Goal: Information Seeking & Learning: Learn about a topic

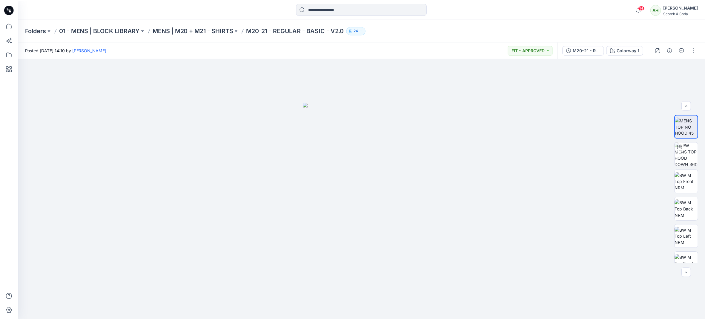
scroll to position [231, 0]
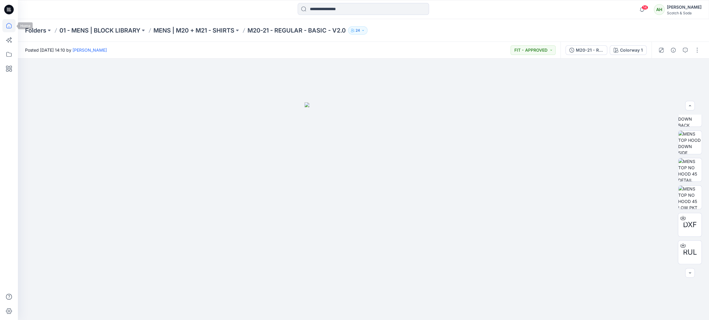
click at [8, 27] on icon at bounding box center [8, 25] width 13 height 13
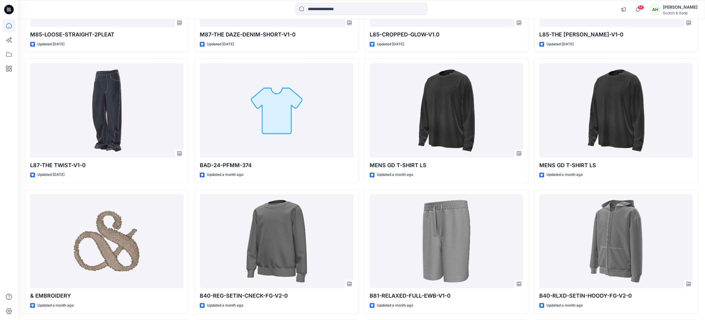
scroll to position [1149, 0]
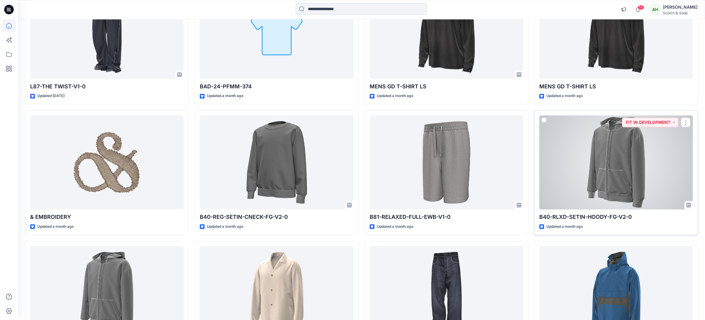
click at [589, 149] on div at bounding box center [615, 162] width 153 height 94
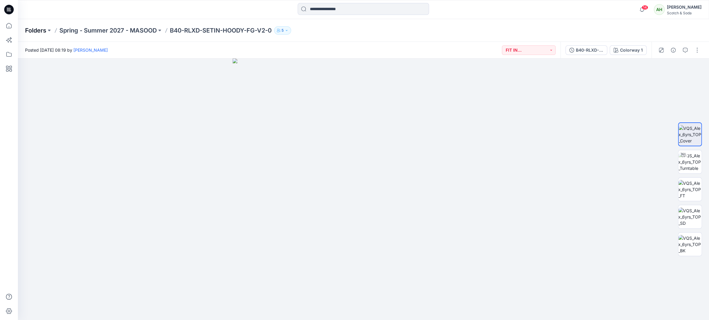
click at [32, 32] on p "Folders" at bounding box center [35, 30] width 21 height 8
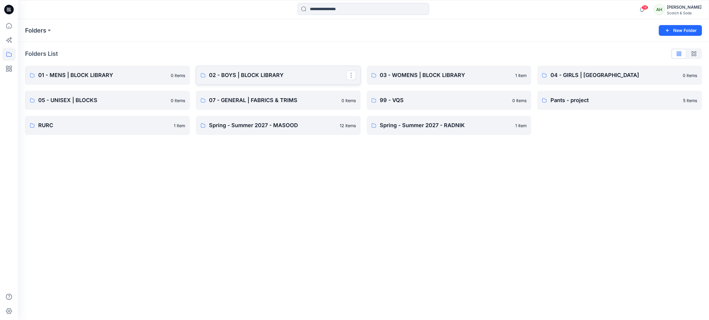
click at [233, 70] on link "02 - BOYS | BLOCK LIBRARY" at bounding box center [278, 75] width 165 height 19
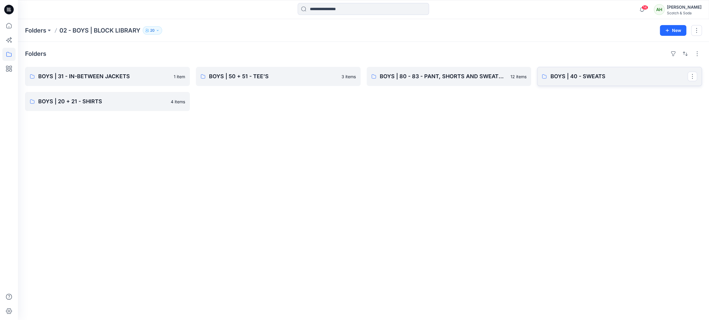
click at [589, 76] on p "BOYS | 40 - SWEATS" at bounding box center [618, 76] width 137 height 8
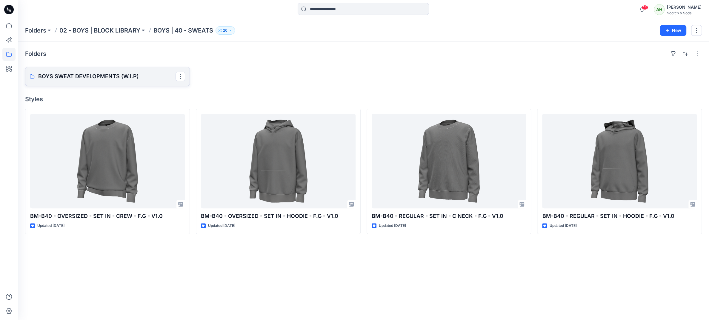
click at [153, 78] on p "BOYS SWEAT DEVELOPMENTS (W.I.P)" at bounding box center [106, 76] width 137 height 8
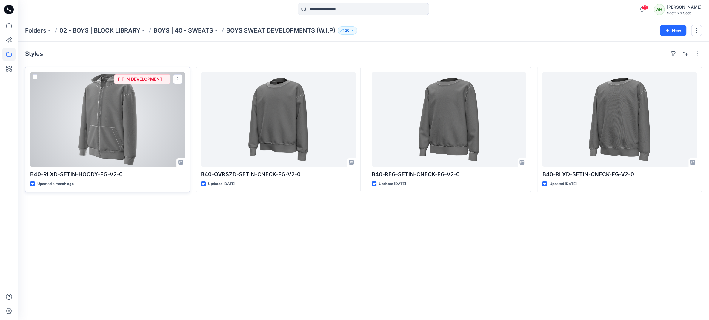
click at [128, 124] on div at bounding box center [107, 119] width 155 height 95
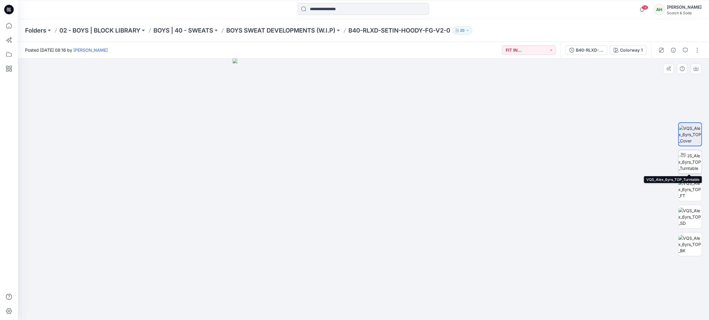
click at [692, 164] on img at bounding box center [689, 162] width 23 height 19
drag, startPoint x: 591, startPoint y: 180, endPoint x: 585, endPoint y: 192, distance: 13.6
click at [585, 192] on div at bounding box center [363, 188] width 691 height 261
click at [692, 190] on img at bounding box center [689, 189] width 23 height 19
click at [264, 30] on p "BOYS SWEAT DEVELOPMENTS (W.I.P)" at bounding box center [280, 30] width 109 height 8
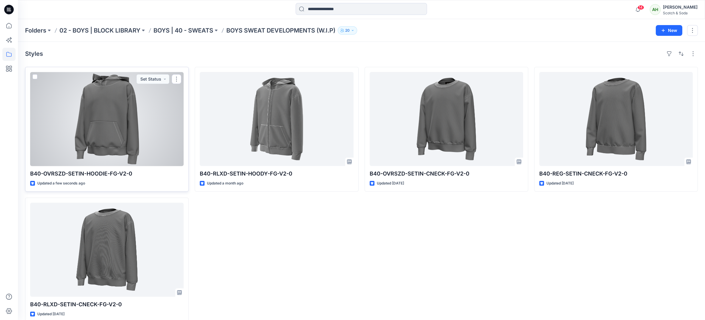
click at [160, 146] on div at bounding box center [106, 119] width 153 height 94
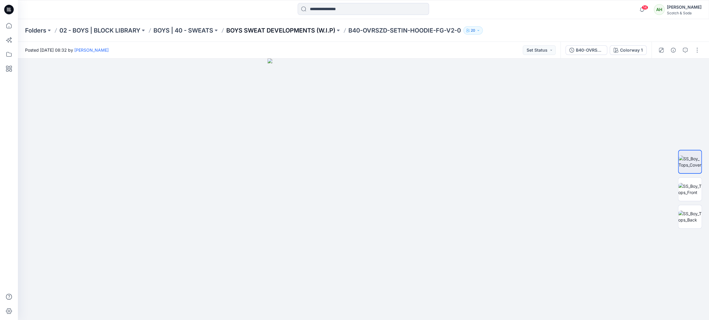
click at [306, 29] on p "BOYS SWEAT DEVELOPMENTS (W.I.P)" at bounding box center [280, 30] width 109 height 8
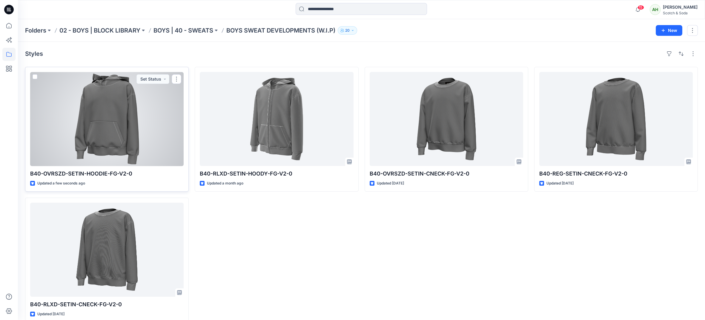
click at [157, 116] on div at bounding box center [106, 119] width 153 height 94
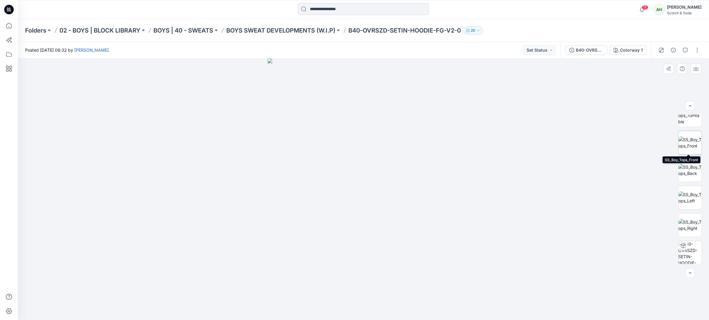
scroll to position [39, 0]
